Goal: Check status

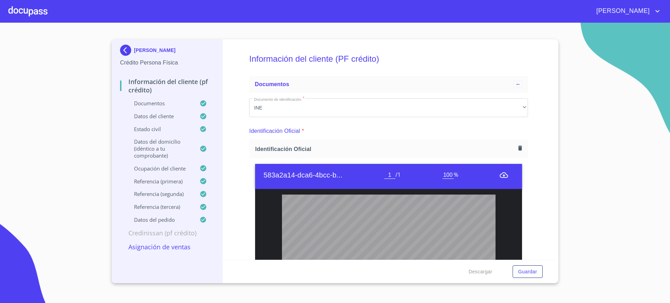
scroll to position [3535, 0]
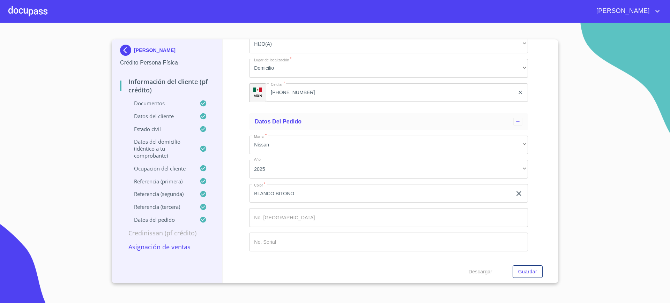
drag, startPoint x: 0, startPoint y: 0, endPoint x: 368, endPoint y: 124, distance: 388.2
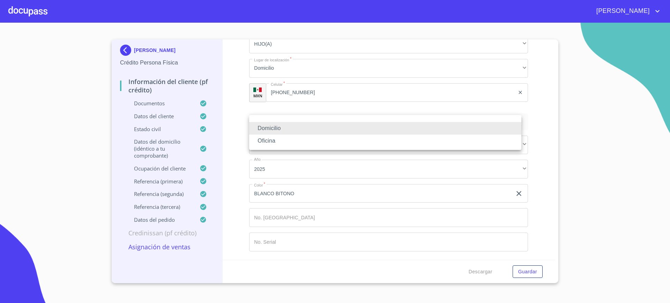
click at [221, 90] on div at bounding box center [335, 151] width 670 height 303
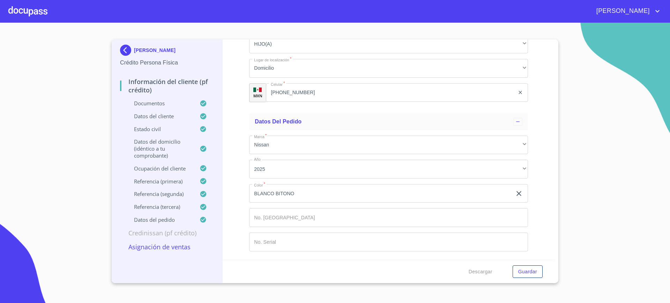
click at [526, 153] on div "Información del cliente (PF crédito) Documentos Documento de identificación.   …" at bounding box center [389, 149] width 333 height 221
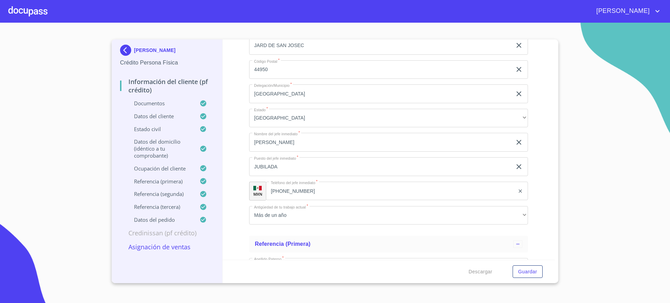
scroll to position [2707, 0]
click at [38, 9] on div at bounding box center [27, 11] width 39 height 22
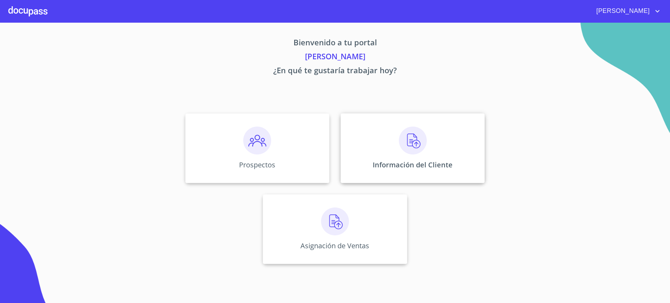
click at [379, 145] on div "Información del Cliente" at bounding box center [413, 148] width 144 height 70
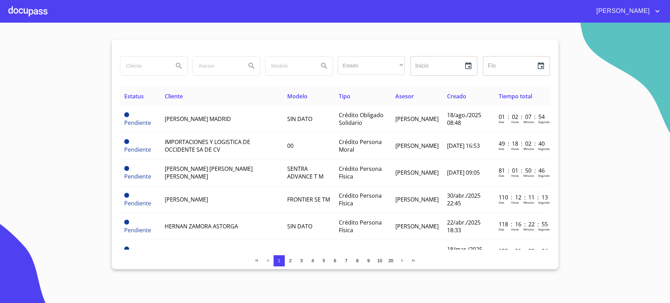
click at [141, 65] on input "search" at bounding box center [143, 66] width 47 height 19
type input "l"
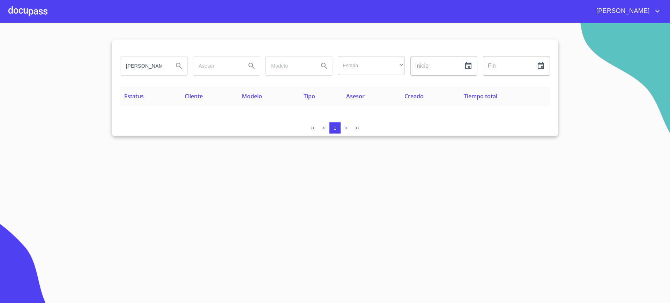
click at [177, 142] on section "[PERSON_NAME] Estado ​ ​ Inicio ​ Fin ​ Estatus Cliente Modelo Tipo Asesor Crea…" at bounding box center [335, 163] width 670 height 281
click at [156, 69] on input "[PERSON_NAME]" at bounding box center [143, 66] width 47 height 19
type input "[PERSON_NAME]"
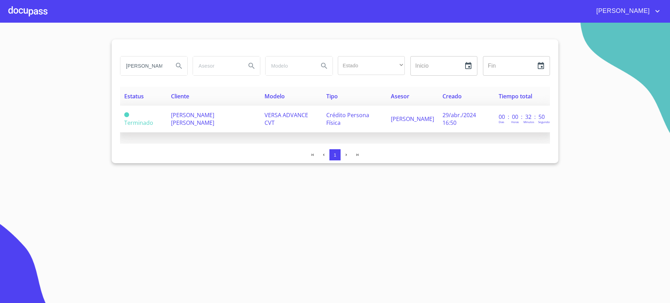
click at [179, 127] on td "[PERSON_NAME] [PERSON_NAME]" at bounding box center [214, 119] width 94 height 27
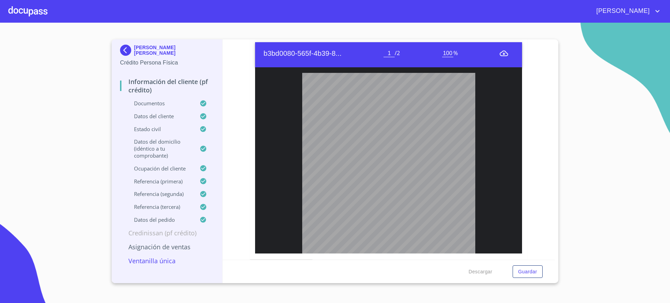
scroll to position [450, 0]
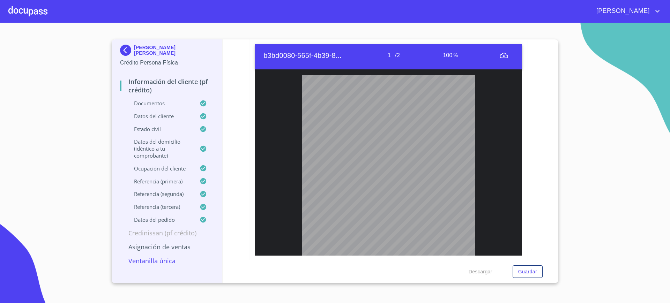
click at [342, 112] on span "7A244A6256E264%#%,-," at bounding box center [330, 112] width 39 height 2
click at [344, 113] on span "7A244A6256E264%#%,-," at bounding box center [330, 112] width 39 height 2
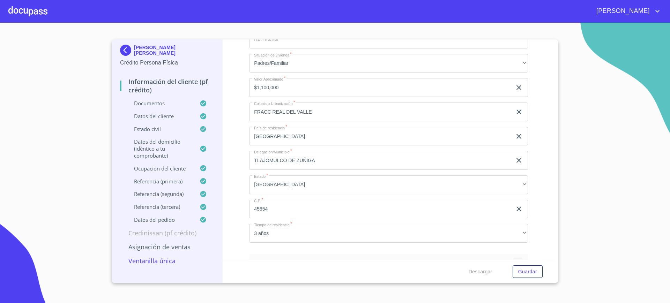
scroll to position [2759, 0]
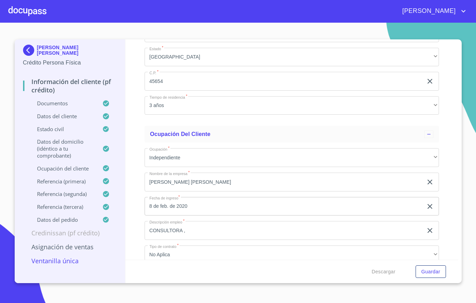
click at [23, 5] on div at bounding box center [27, 11] width 38 height 22
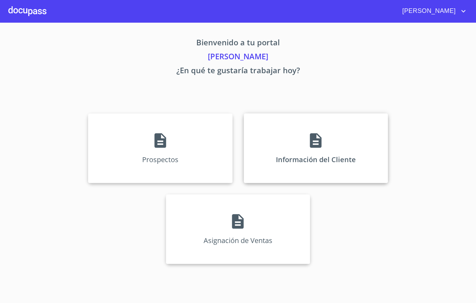
click at [277, 147] on div "Información del Cliente" at bounding box center [316, 148] width 144 height 70
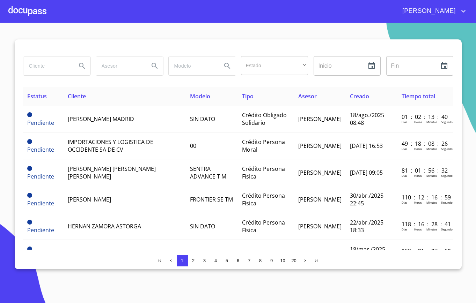
click at [42, 60] on input "search" at bounding box center [46, 66] width 47 height 19
type input "[PERSON_NAME]"
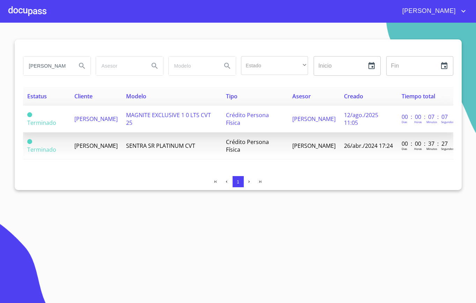
click at [178, 116] on span "MAGNITE EXCLUSIVE 1 0 LTS CVT 25" at bounding box center [168, 118] width 85 height 15
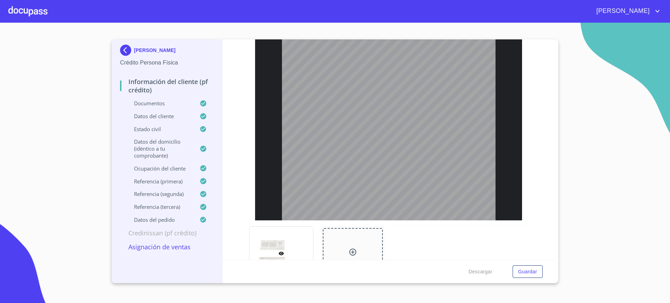
scroll to position [58, 0]
